Goal: Find contact information

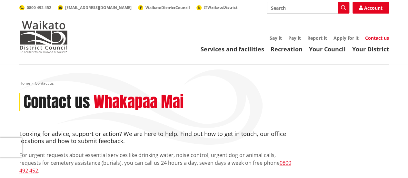
click at [54, 46] on img at bounding box center [43, 37] width 48 height 32
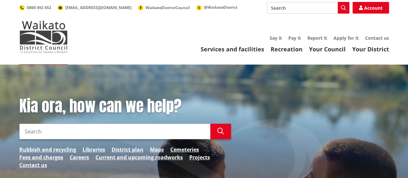
click at [383, 33] on div "Toggle search Toggle navigation Services and facilities Recreation Your Council…" at bounding box center [203, 27] width 379 height 51
click at [381, 36] on link "Contact us" at bounding box center [377, 38] width 24 height 6
